Goal: Use online tool/utility: Utilize a website feature to perform a specific function

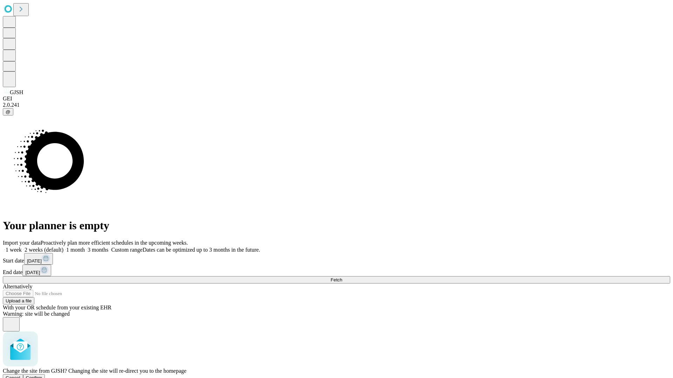
click at [42, 375] on span "Confirm" at bounding box center [34, 377] width 16 height 5
click at [63, 247] on label "2 weeks (default)" at bounding box center [43, 250] width 42 height 6
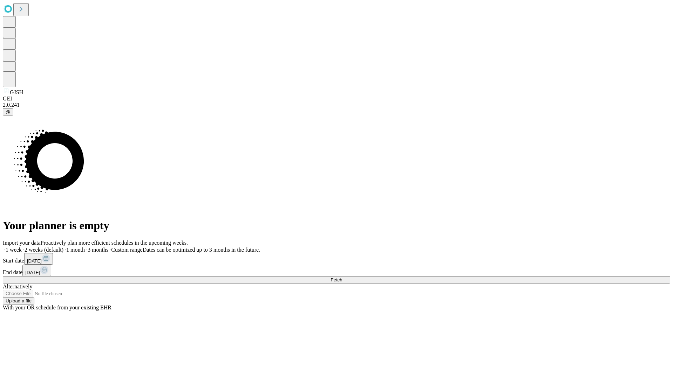
click at [342, 277] on span "Fetch" at bounding box center [336, 279] width 12 height 5
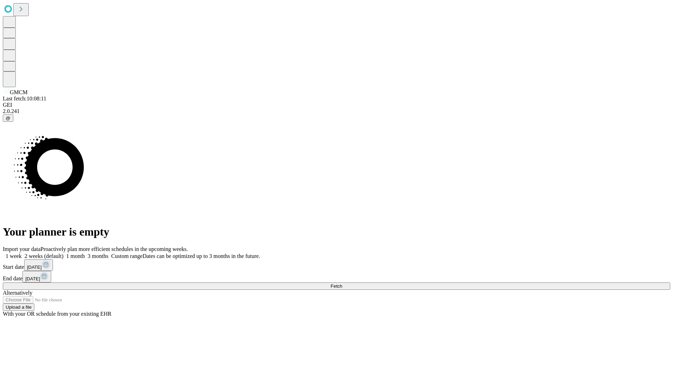
click at [342, 284] on span "Fetch" at bounding box center [336, 286] width 12 height 5
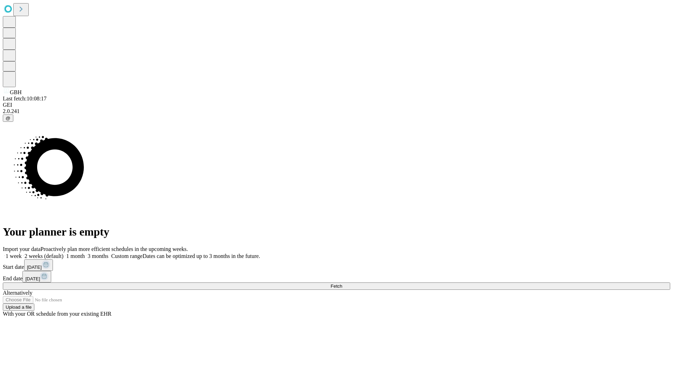
click at [63, 253] on label "2 weeks (default)" at bounding box center [43, 256] width 42 height 6
click at [342, 284] on span "Fetch" at bounding box center [336, 286] width 12 height 5
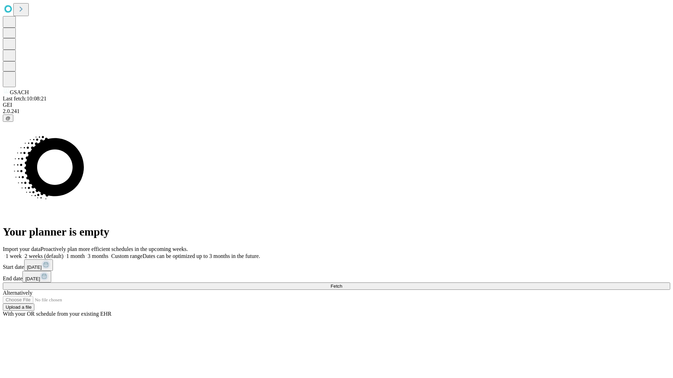
click at [63, 253] on label "2 weeks (default)" at bounding box center [43, 256] width 42 height 6
click at [342, 284] on span "Fetch" at bounding box center [336, 286] width 12 height 5
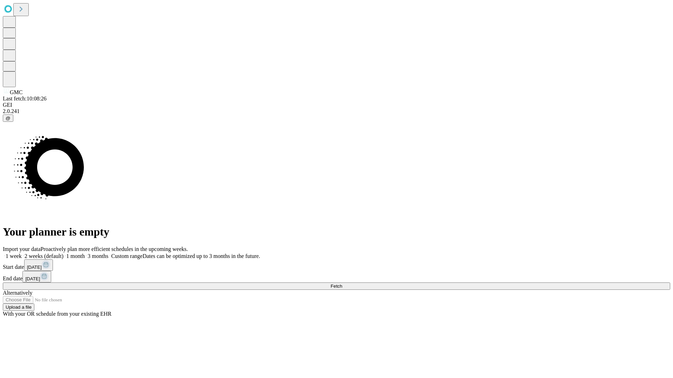
click at [63, 253] on label "2 weeks (default)" at bounding box center [43, 256] width 42 height 6
click at [342, 284] on span "Fetch" at bounding box center [336, 286] width 12 height 5
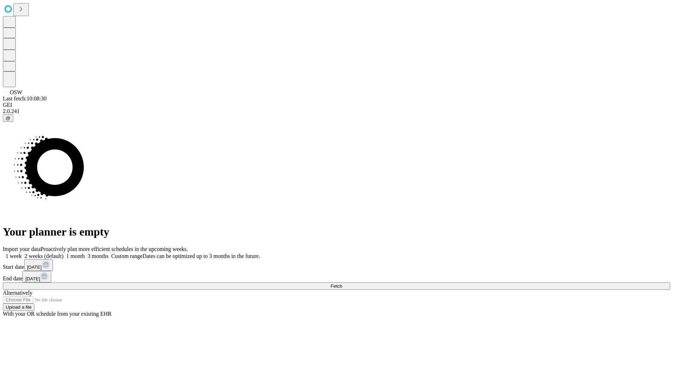
click at [63, 253] on label "2 weeks (default)" at bounding box center [43, 256] width 42 height 6
click at [342, 284] on span "Fetch" at bounding box center [336, 286] width 12 height 5
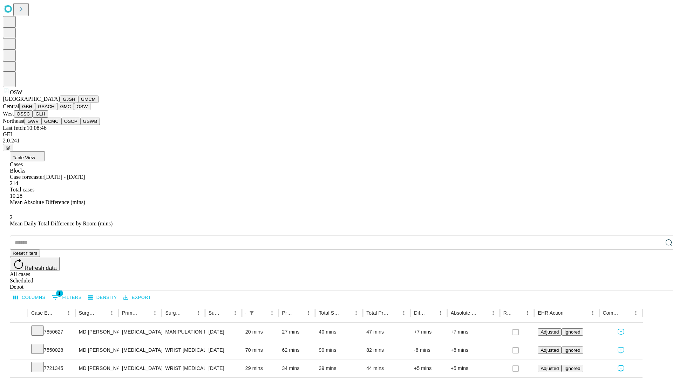
click at [33, 118] on button "OSSC" at bounding box center [23, 113] width 19 height 7
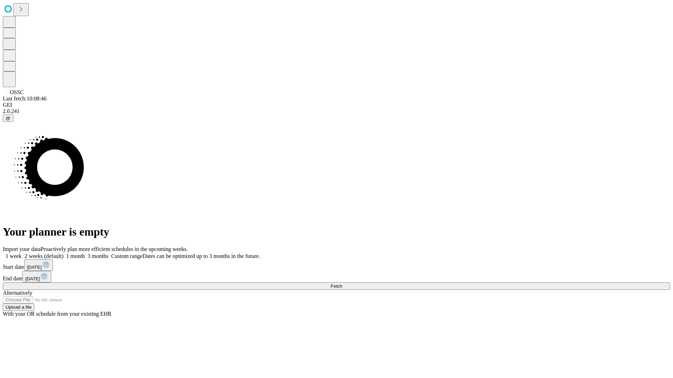
click at [63, 253] on label "2 weeks (default)" at bounding box center [43, 256] width 42 height 6
click at [342, 284] on span "Fetch" at bounding box center [336, 286] width 12 height 5
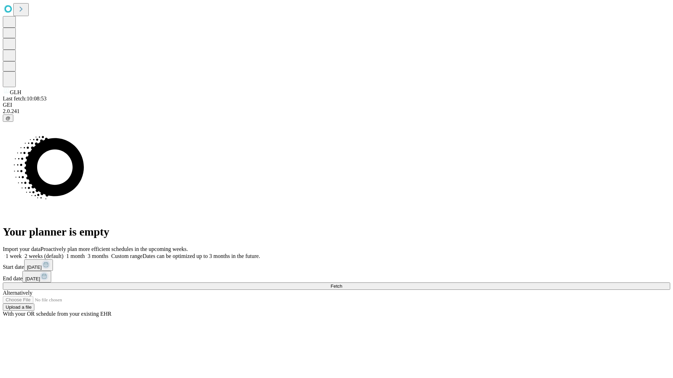
click at [342, 284] on span "Fetch" at bounding box center [336, 286] width 12 height 5
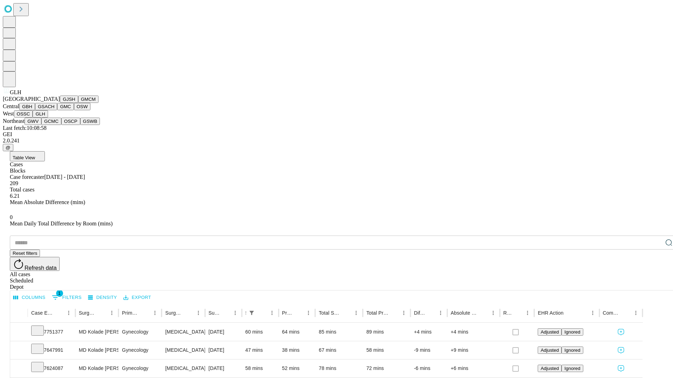
click at [41, 125] on button "GWV" at bounding box center [33, 121] width 17 height 7
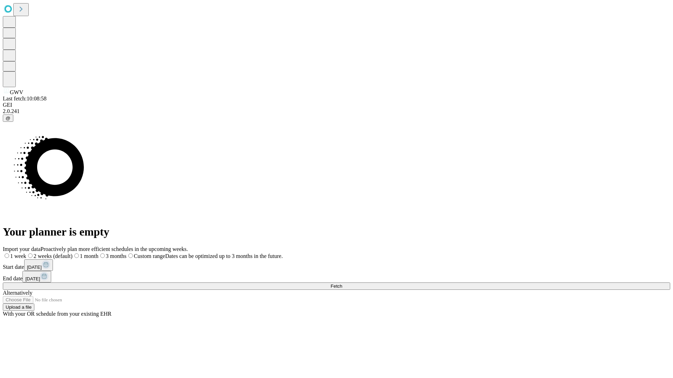
click at [73, 253] on label "2 weeks (default)" at bounding box center [49, 256] width 46 height 6
click at [342, 284] on span "Fetch" at bounding box center [336, 286] width 12 height 5
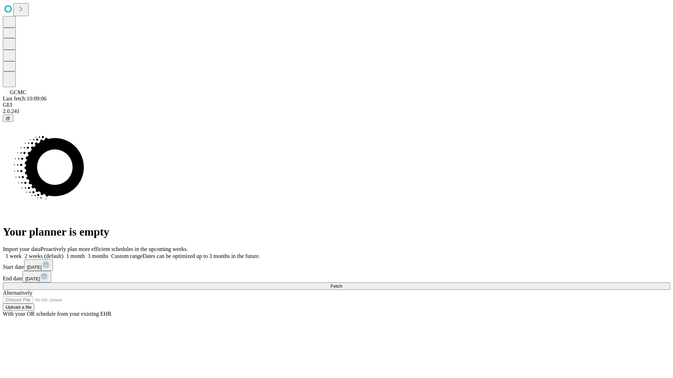
click at [342, 284] on span "Fetch" at bounding box center [336, 286] width 12 height 5
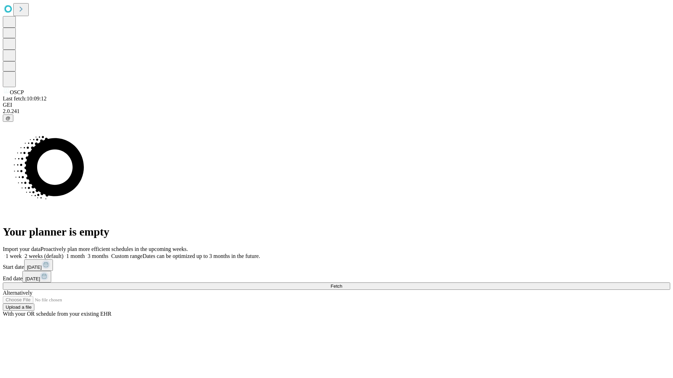
click at [63, 253] on label "2 weeks (default)" at bounding box center [43, 256] width 42 height 6
click at [342, 284] on span "Fetch" at bounding box center [336, 286] width 12 height 5
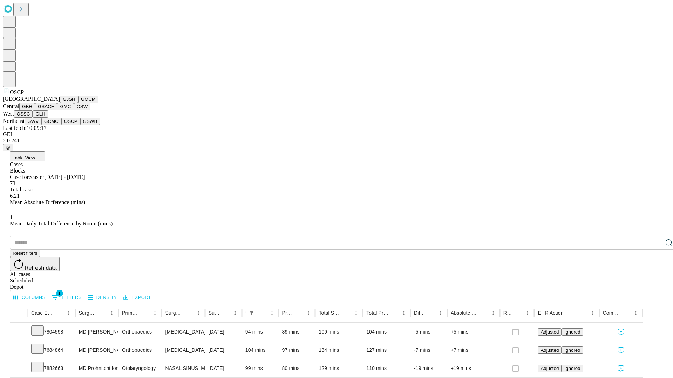
click at [80, 125] on button "GSWB" at bounding box center [90, 121] width 20 height 7
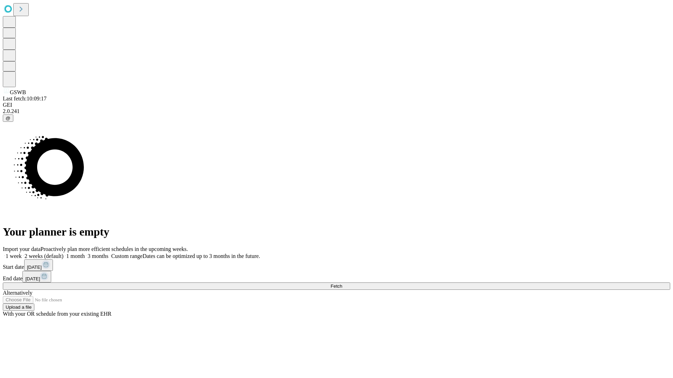
click at [63, 253] on label "2 weeks (default)" at bounding box center [43, 256] width 42 height 6
click at [342, 284] on span "Fetch" at bounding box center [336, 286] width 12 height 5
